Goal: Transaction & Acquisition: Purchase product/service

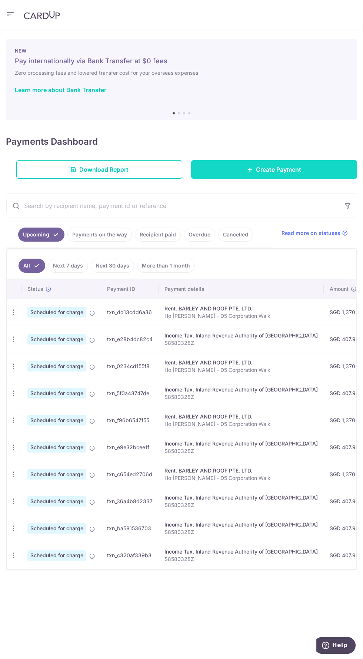
click at [272, 166] on span "Create Payment" at bounding box center [278, 169] width 45 height 9
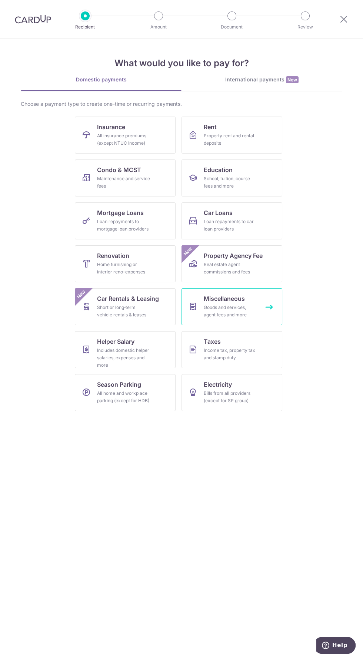
click at [237, 307] on div "Goods and services, agent fees and more" at bounding box center [230, 311] width 53 height 15
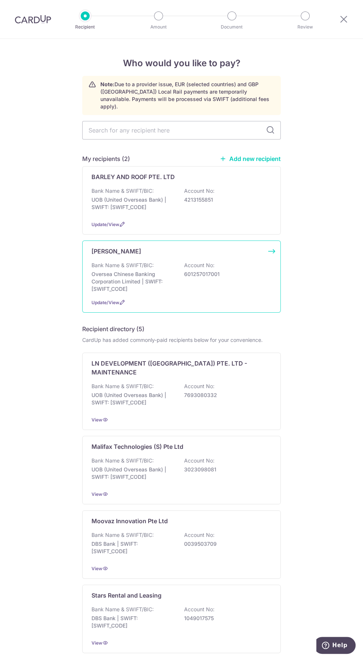
click at [240, 279] on div "Bank Name & SWIFT/BIC: Oversea Chinese Banking Corporation Limited | SWIFT: OCB…" at bounding box center [181, 277] width 180 height 31
